Goal: Transaction & Acquisition: Book appointment/travel/reservation

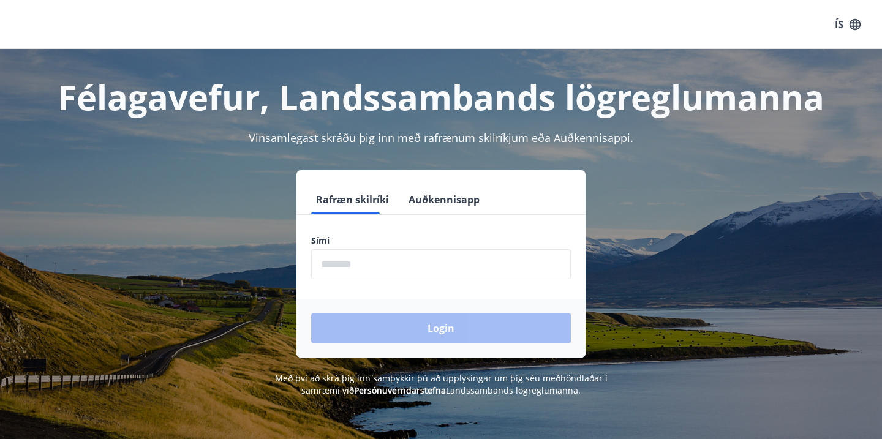
click at [424, 200] on button "Auðkennisapp" at bounding box center [444, 199] width 81 height 29
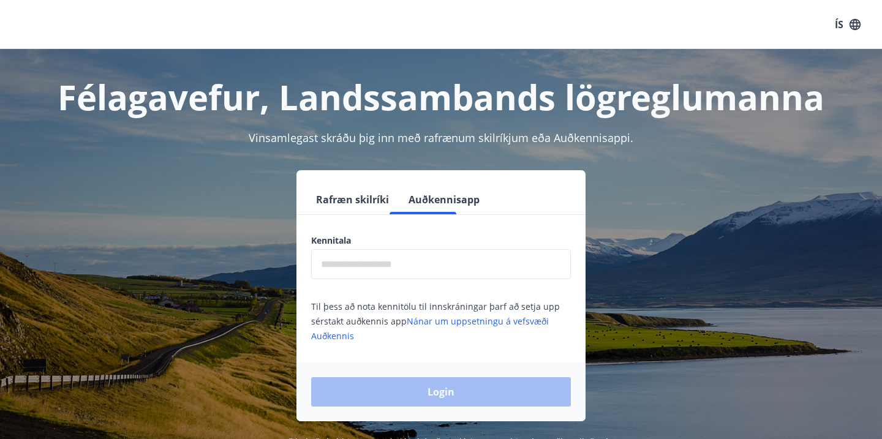
click at [385, 265] on input "text" at bounding box center [441, 264] width 260 height 30
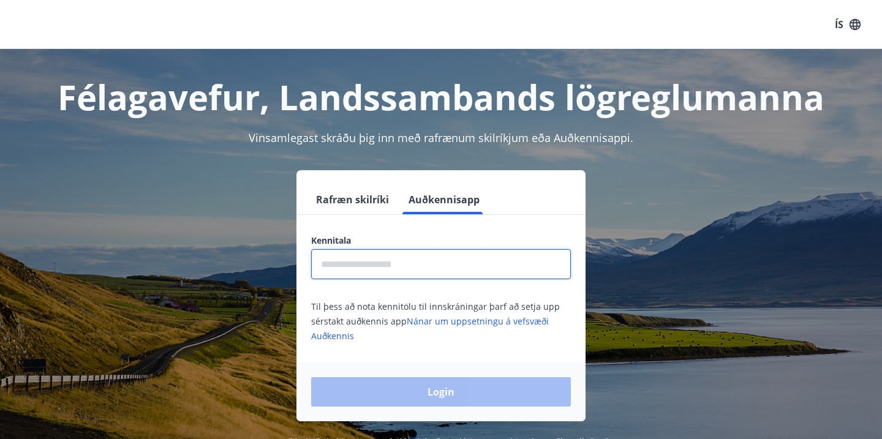
type input "**********"
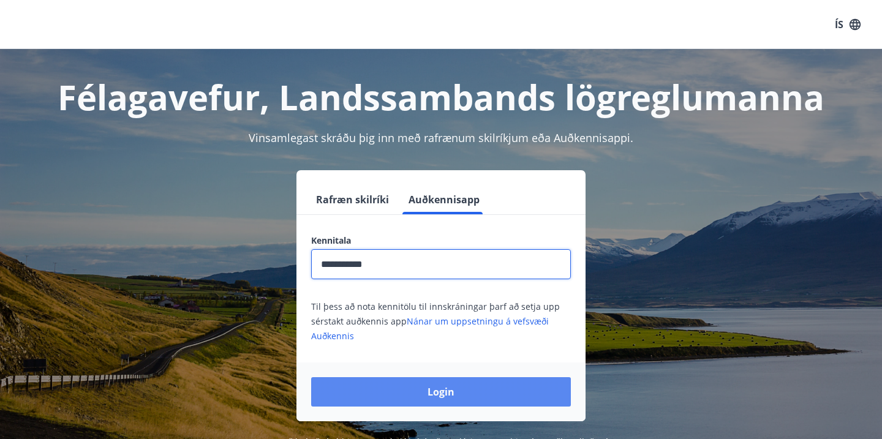
click at [427, 393] on button "Login" at bounding box center [441, 391] width 260 height 29
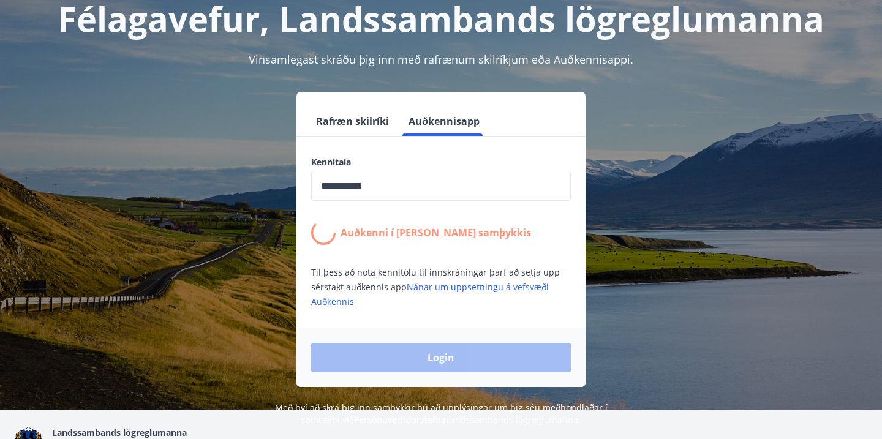
scroll to position [82, 0]
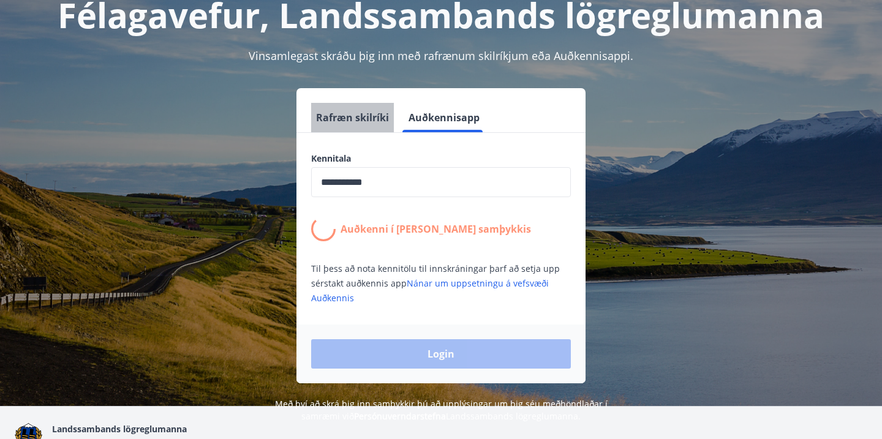
click at [363, 122] on button "Rafræn skilríki" at bounding box center [352, 117] width 83 height 29
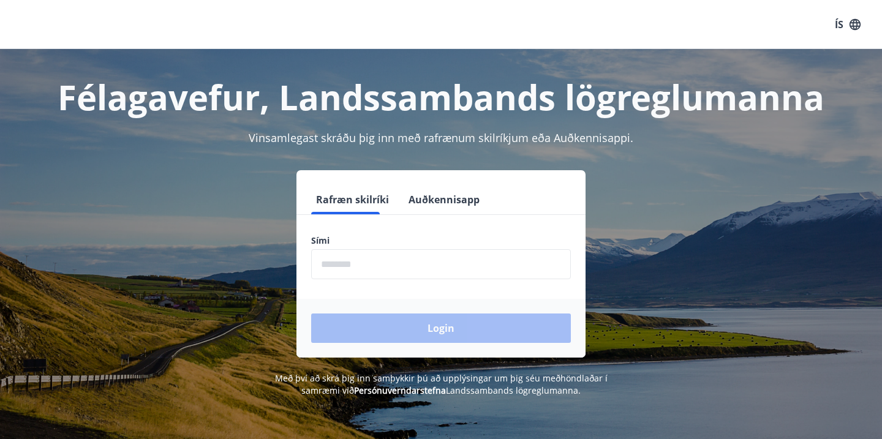
click at [432, 205] on button "Auðkennisapp" at bounding box center [444, 199] width 81 height 29
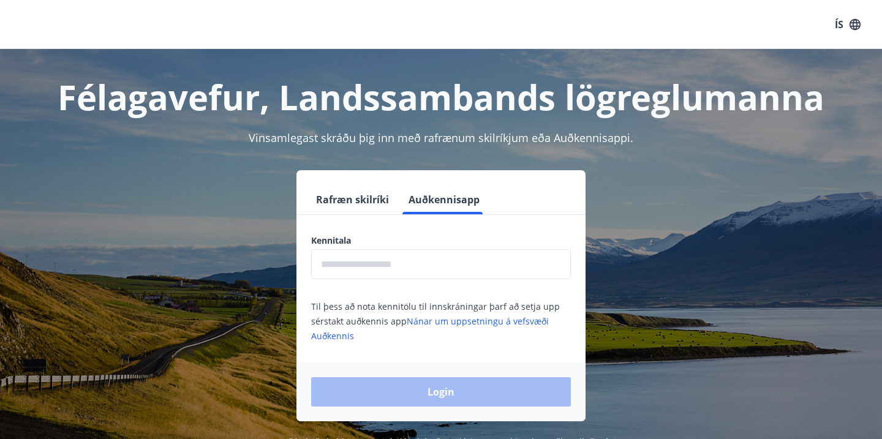
click at [402, 276] on input "text" at bounding box center [441, 264] width 260 height 30
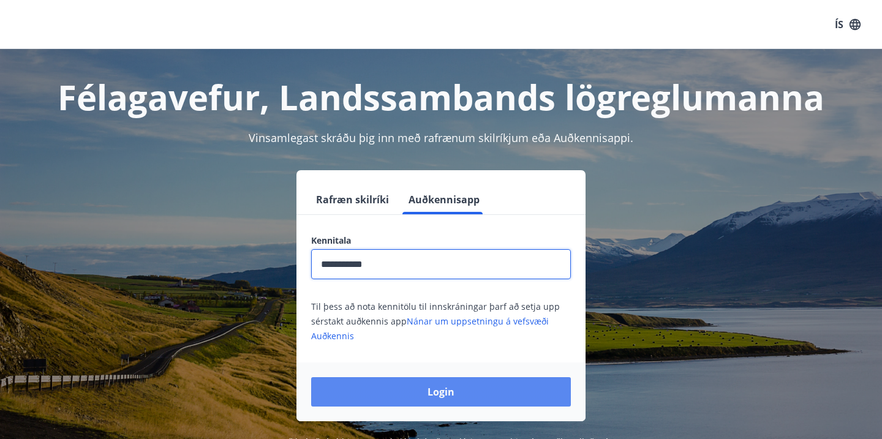
type input "**********"
click at [440, 396] on button "Login" at bounding box center [441, 391] width 260 height 29
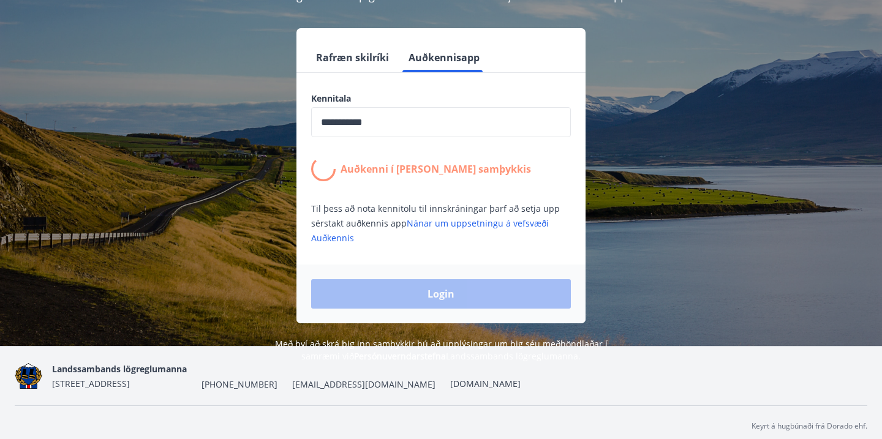
scroll to position [150, 0]
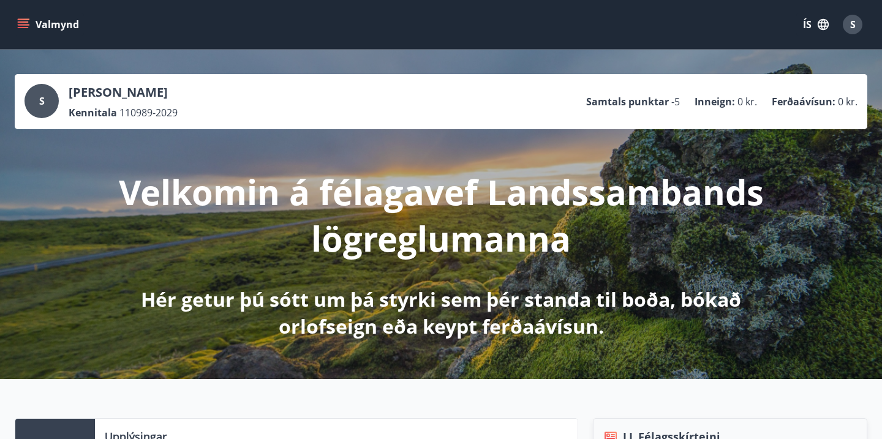
click at [26, 17] on button "Valmynd" at bounding box center [49, 24] width 69 height 22
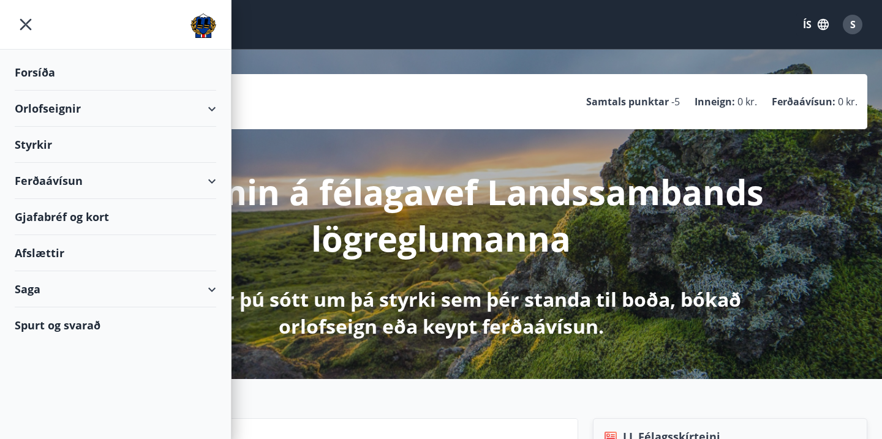
click at [211, 113] on div "Orlofseignir" at bounding box center [115, 109] width 201 height 36
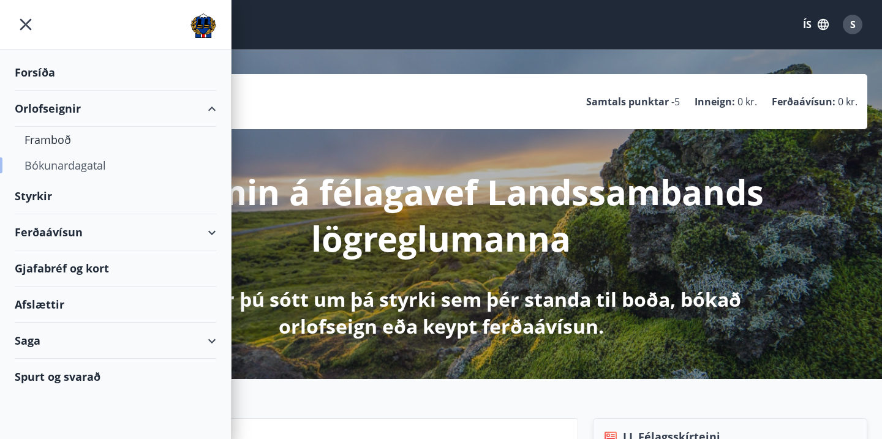
click at [81, 166] on div "Bókunardagatal" at bounding box center [115, 165] width 182 height 26
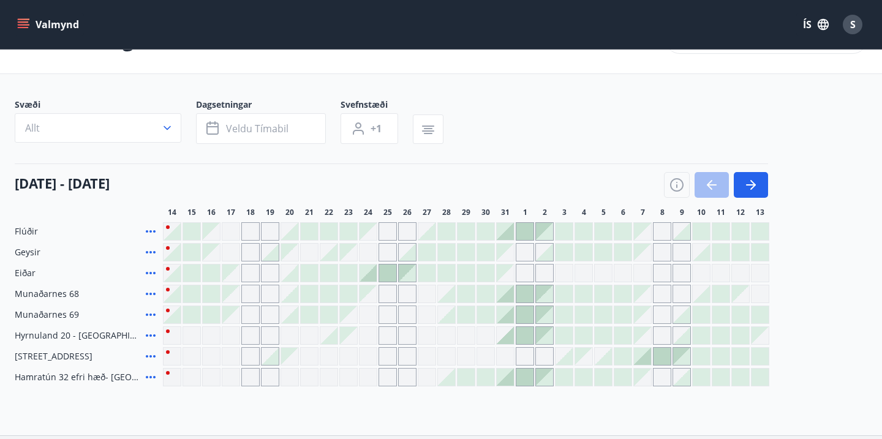
scroll to position [27, 0]
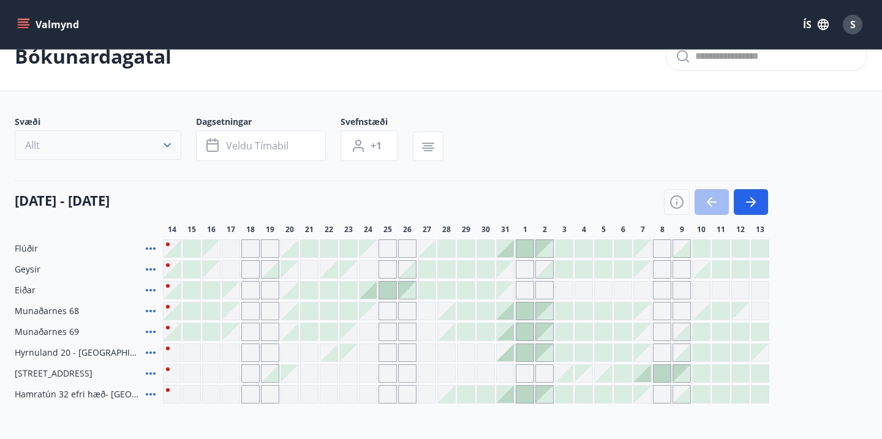
click at [165, 150] on icon "button" at bounding box center [167, 145] width 12 height 12
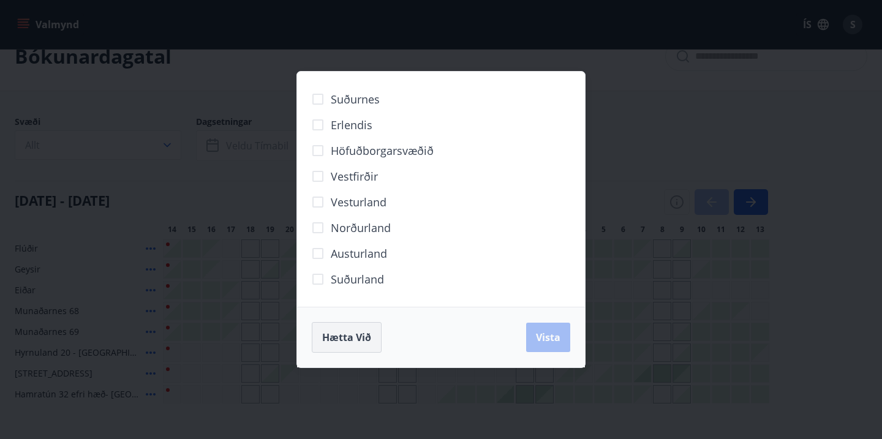
click at [344, 340] on span "Hætta við" at bounding box center [346, 337] width 49 height 13
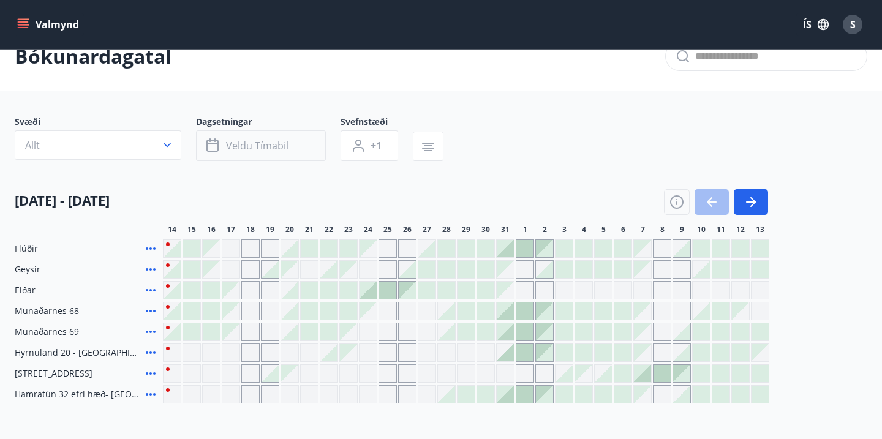
click at [273, 140] on span "Veldu tímabil" at bounding box center [257, 145] width 62 height 13
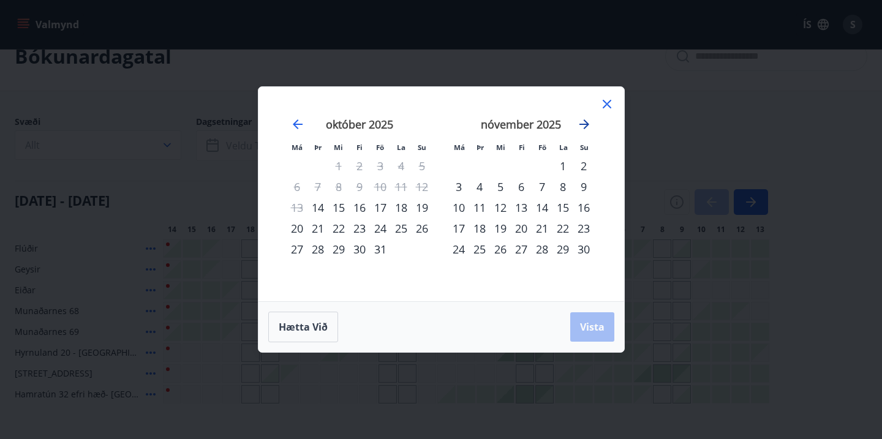
click at [587, 126] on icon "Move forward to switch to the next month." at bounding box center [584, 124] width 15 height 15
click at [583, 211] on div "15" at bounding box center [583, 207] width 21 height 21
click at [507, 229] on div "18" at bounding box center [500, 228] width 21 height 21
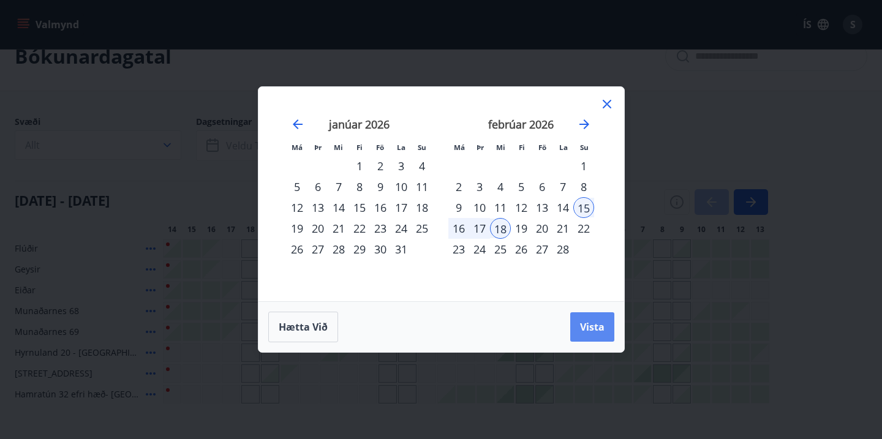
click at [588, 318] on button "Vista" at bounding box center [592, 326] width 44 height 29
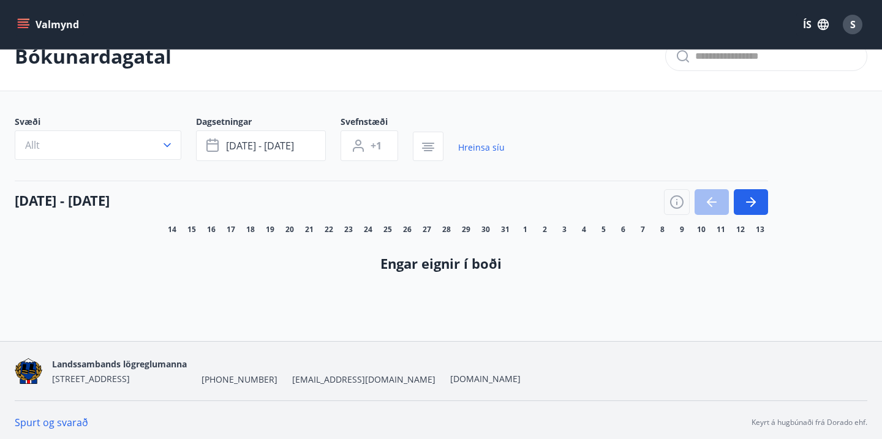
scroll to position [32, 0]
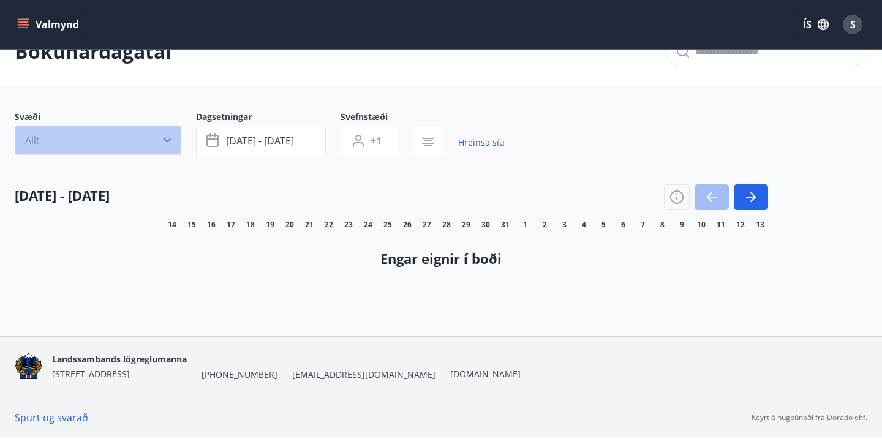
click at [138, 151] on button "Allt" at bounding box center [98, 140] width 167 height 29
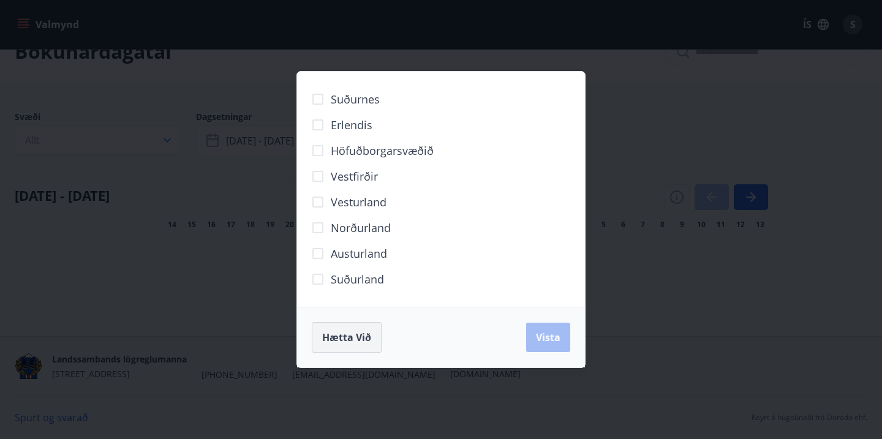
click at [352, 334] on span "Hætta við" at bounding box center [346, 337] width 49 height 13
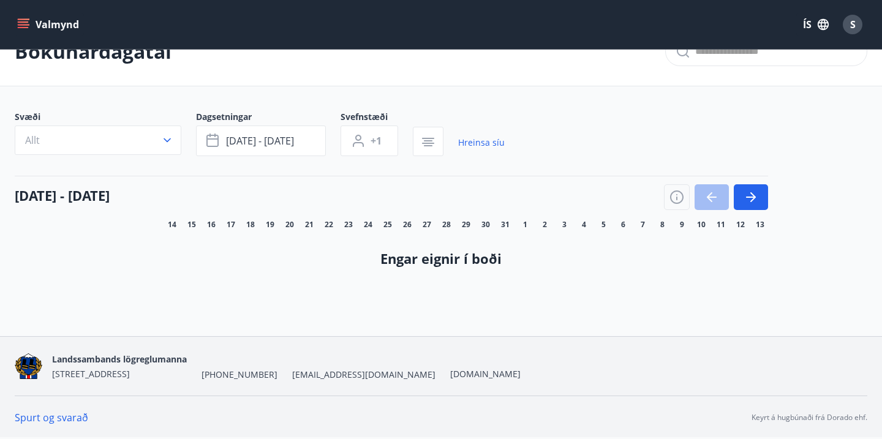
scroll to position [0, 0]
